Goal: Transaction & Acquisition: Register for event/course

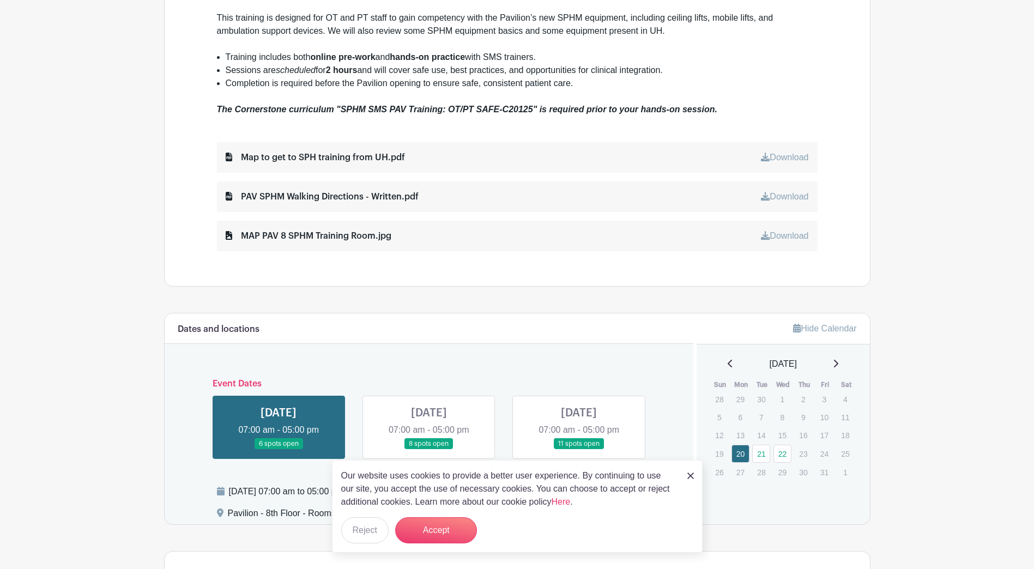
scroll to position [491, 0]
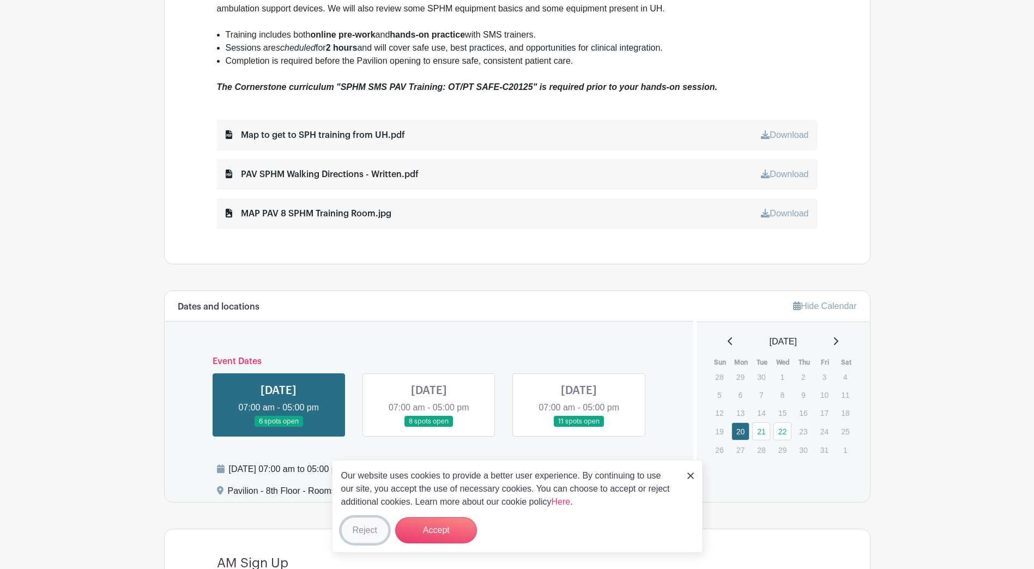
click at [364, 532] on button "Reject" at bounding box center [364, 530] width 47 height 26
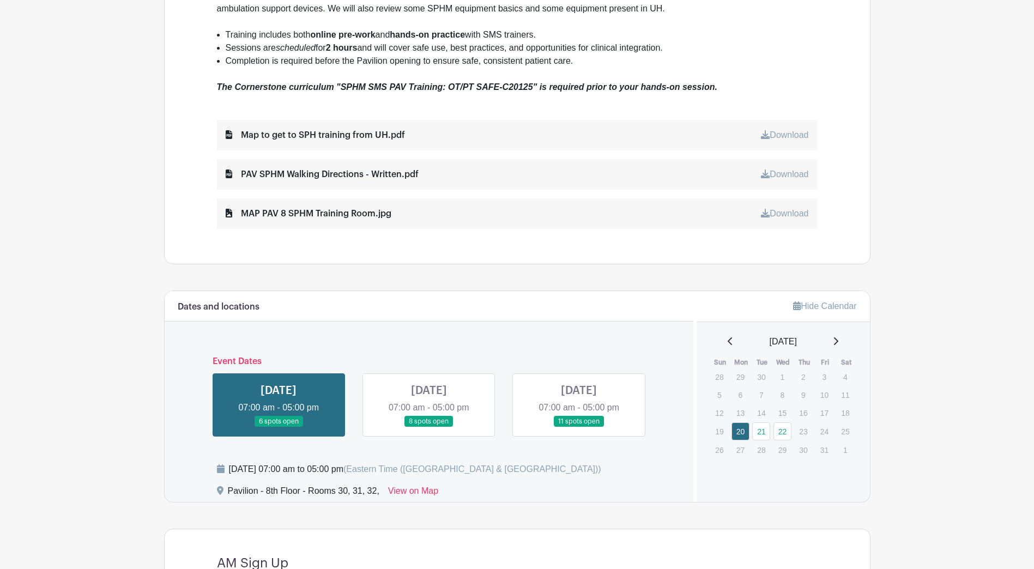
click at [579, 427] on link at bounding box center [579, 427] width 0 height 0
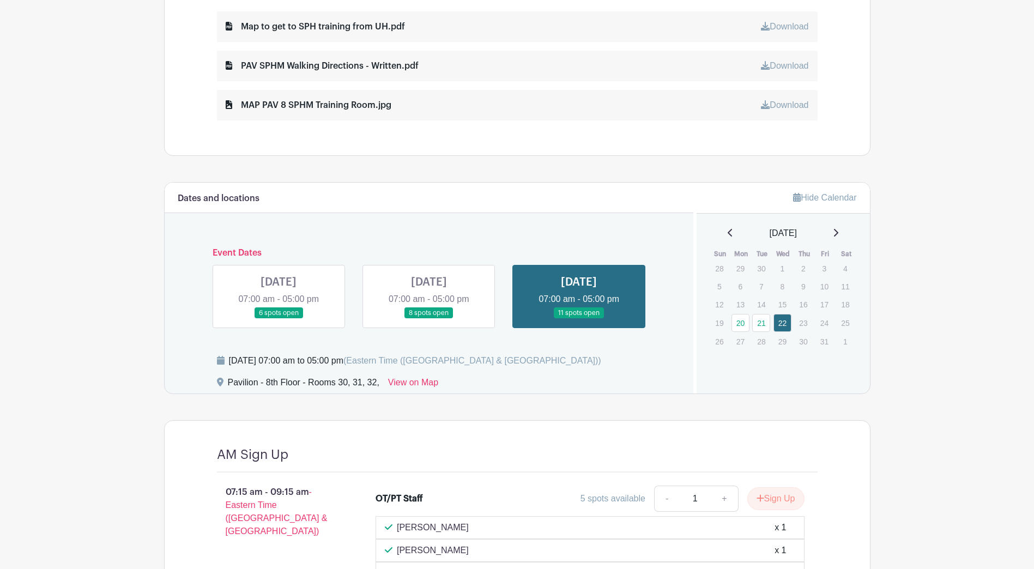
scroll to position [600, 0]
click at [579, 318] on link at bounding box center [579, 318] width 0 height 0
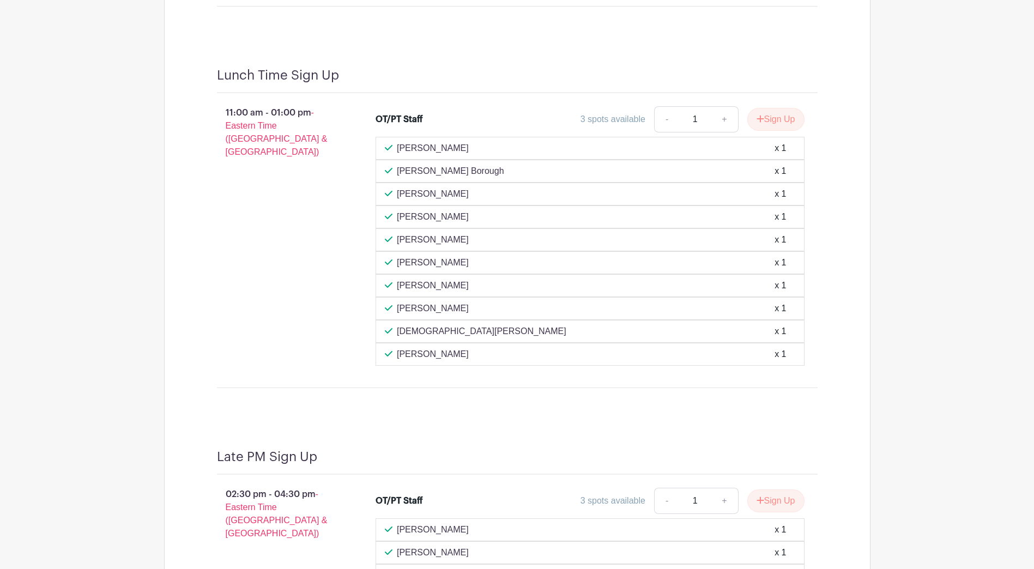
scroll to position [1308, 0]
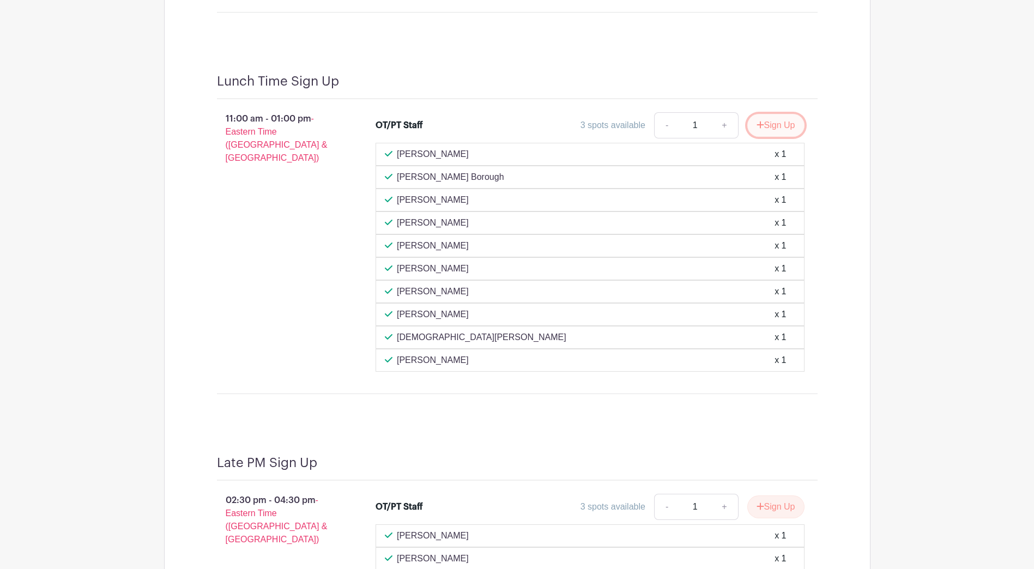
click at [773, 131] on button "Sign Up" at bounding box center [775, 125] width 57 height 23
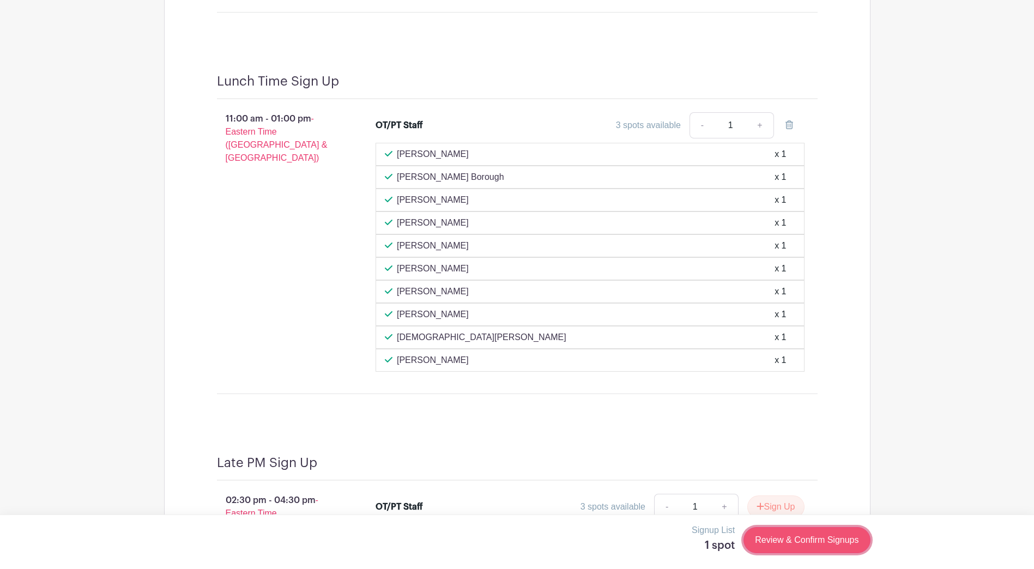
click at [769, 542] on link "Review & Confirm Signups" at bounding box center [807, 540] width 126 height 26
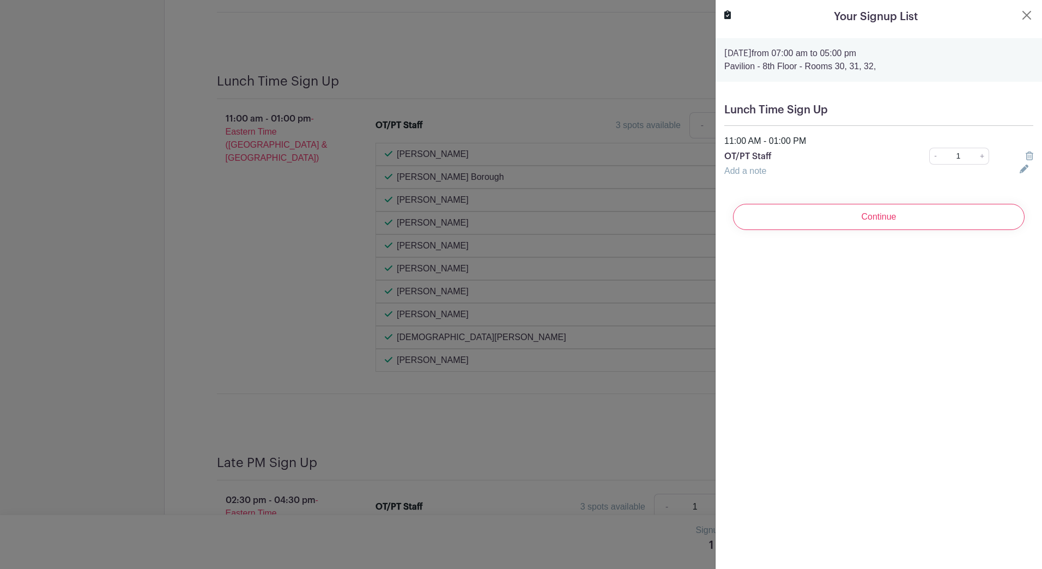
click at [748, 171] on link "Add a note" at bounding box center [745, 170] width 42 height 9
click at [784, 177] on input "text" at bounding box center [865, 178] width 282 height 26
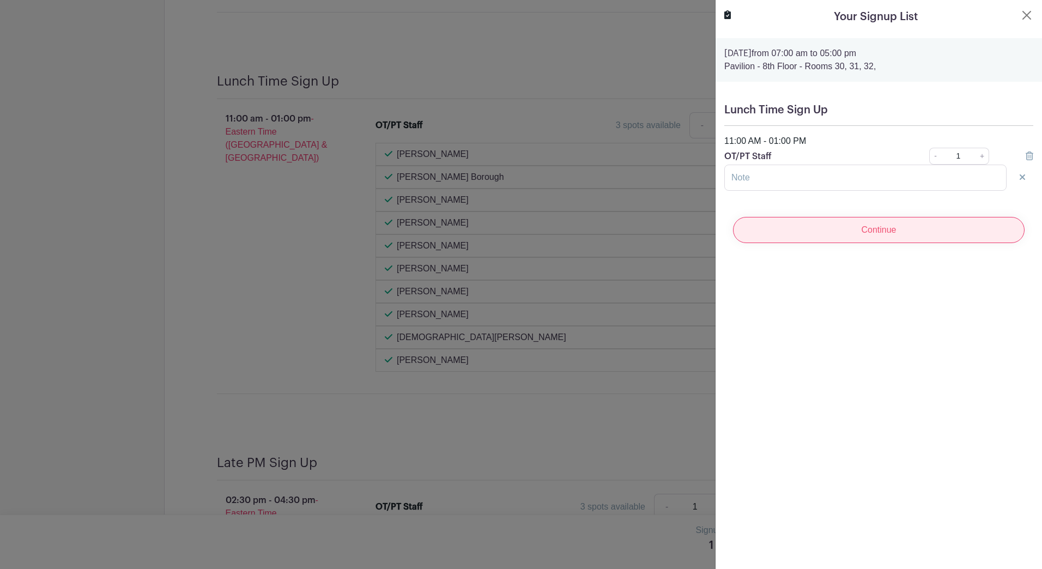
click at [863, 236] on input "Continue" at bounding box center [879, 230] width 292 height 26
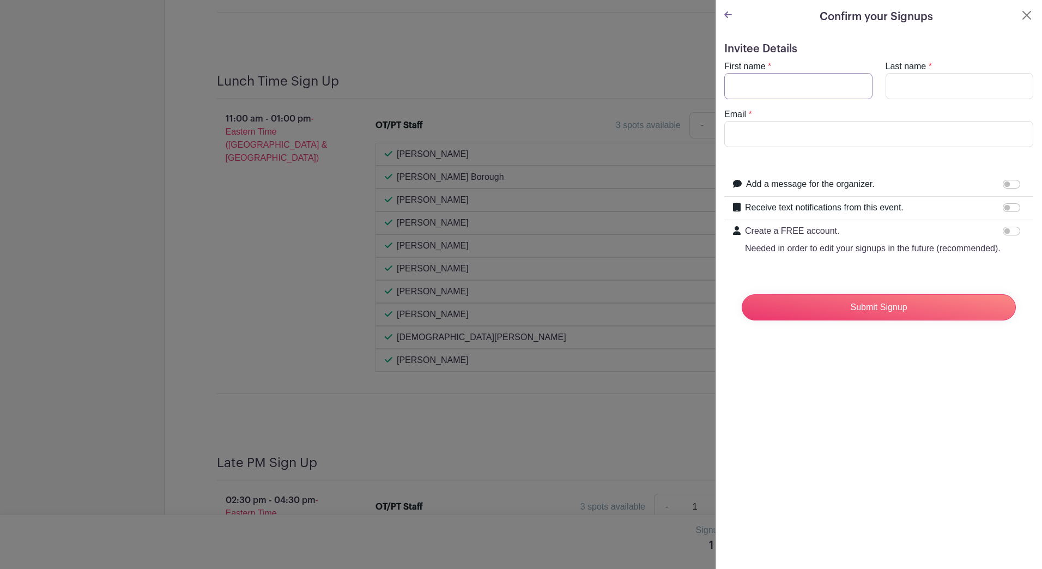
click at [764, 82] on input "First name" at bounding box center [798, 86] width 148 height 26
type input "[PERSON_NAME]"
type input "j"
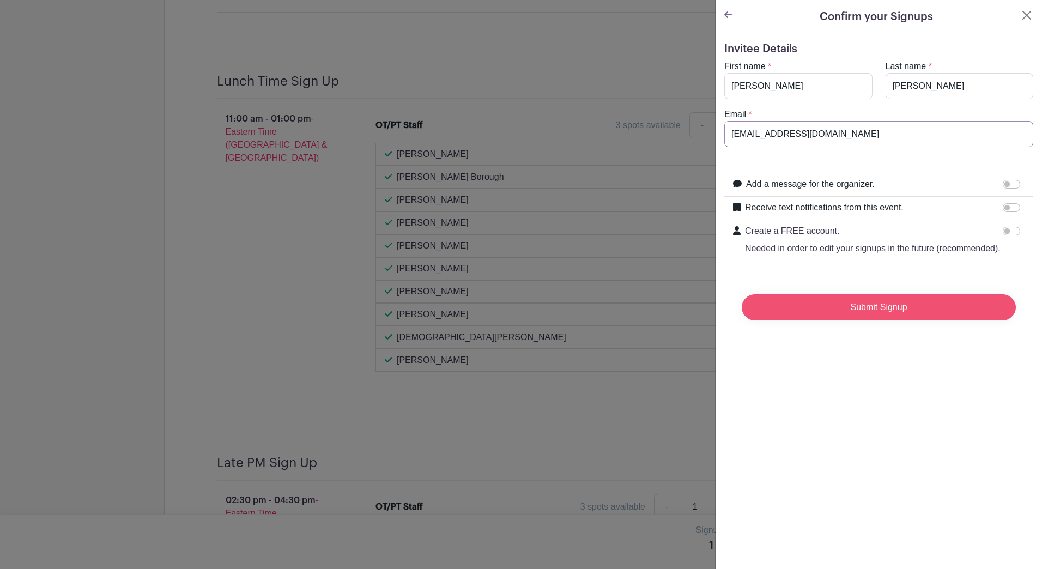
type input "[EMAIL_ADDRESS][DOMAIN_NAME]"
click at [827, 321] on input "Submit Signup" at bounding box center [879, 307] width 274 height 26
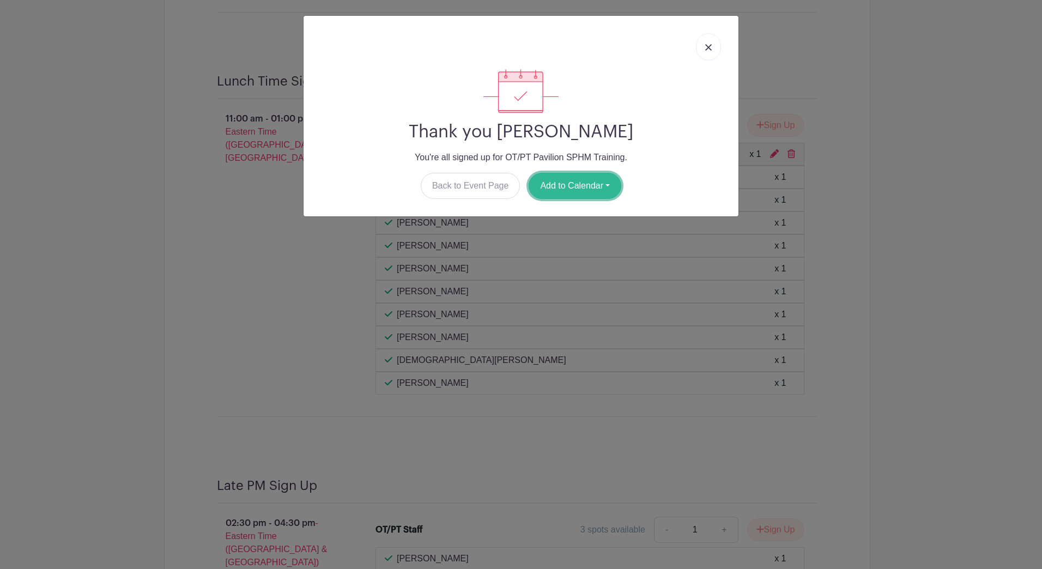
click at [572, 185] on button "Add to Calendar" at bounding box center [575, 186] width 93 height 26
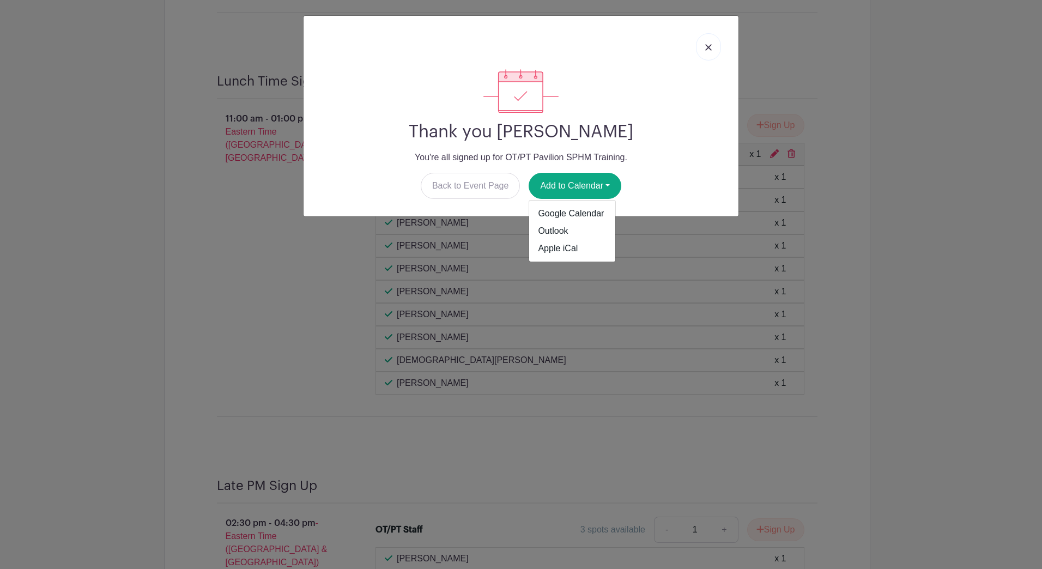
drag, startPoint x: 661, startPoint y: 75, endPoint x: 678, endPoint y: 67, distance: 19.0
click at [661, 74] on div at bounding box center [521, 91] width 418 height 44
click at [714, 46] on link at bounding box center [708, 46] width 25 height 27
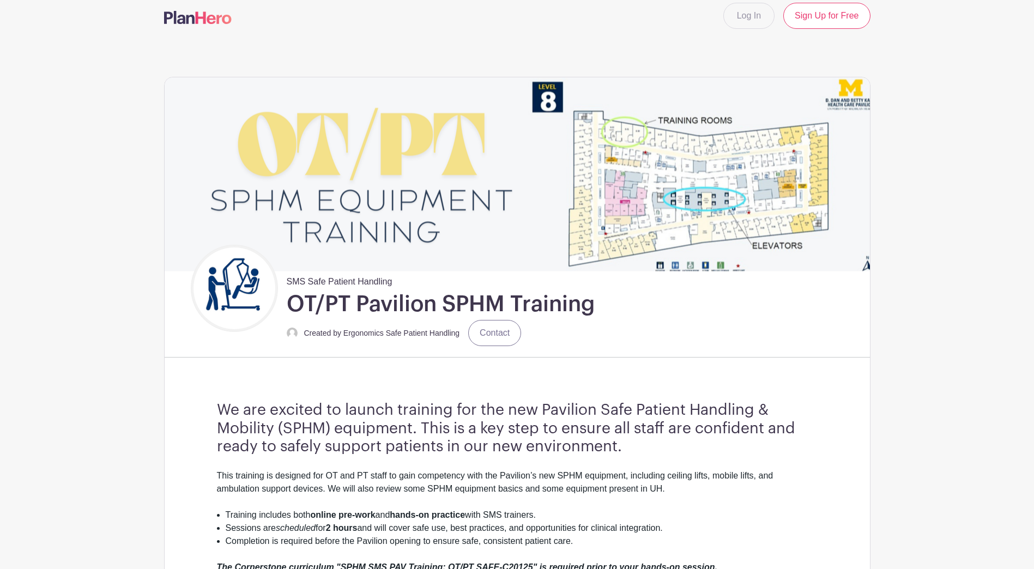
scroll to position [0, 0]
